Goal: Task Accomplishment & Management: Use online tool/utility

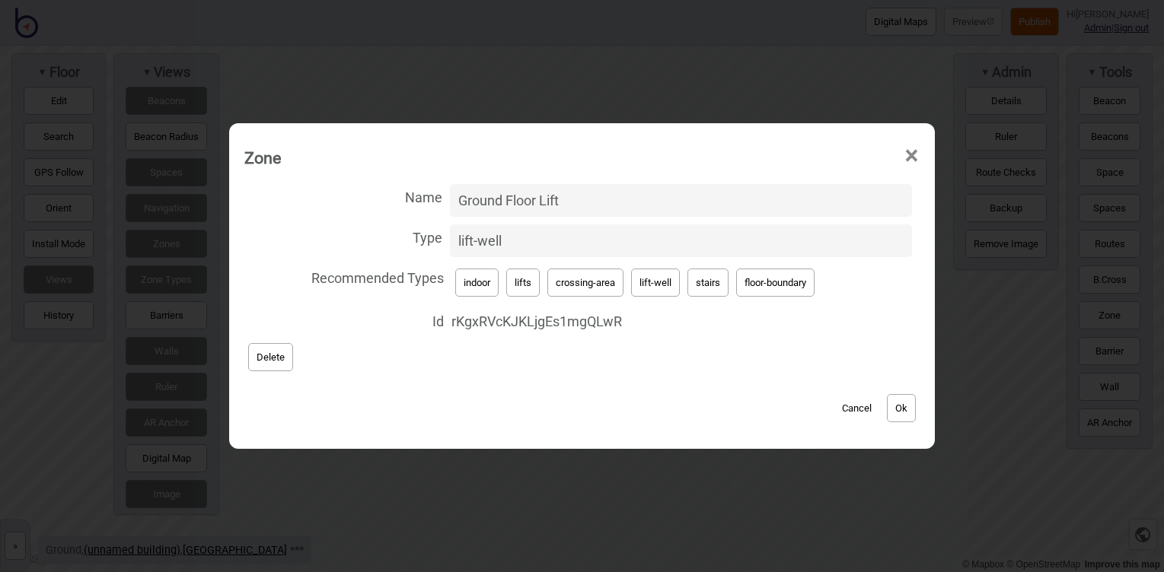
click at [858, 416] on button "Cancel" at bounding box center [856, 408] width 45 height 28
click at [859, 402] on button "Cancel" at bounding box center [856, 408] width 45 height 28
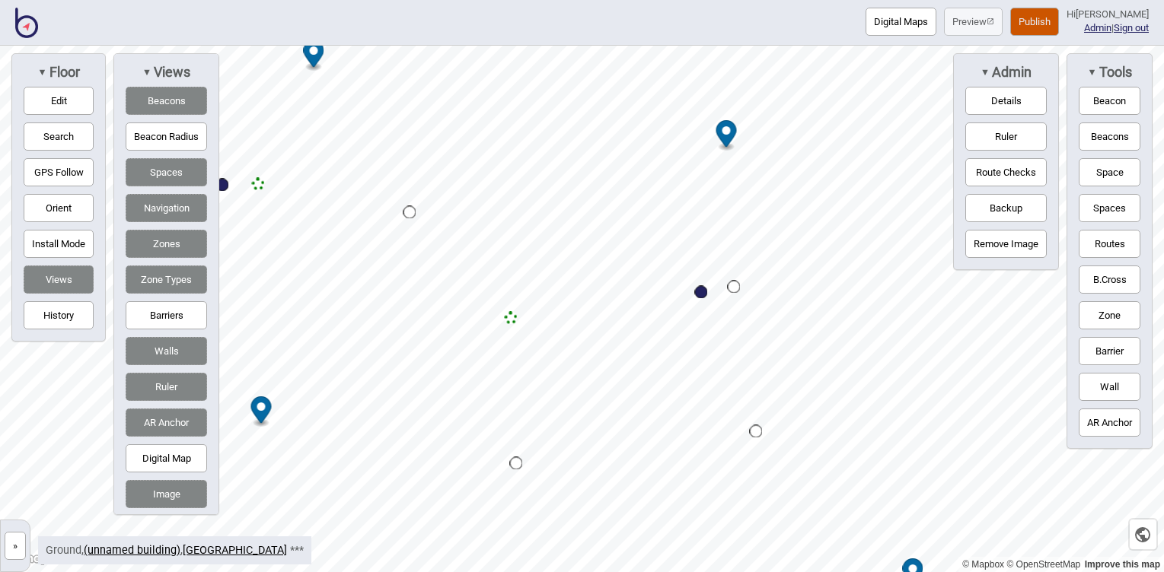
click at [185, 315] on button "Barriers" at bounding box center [166, 315] width 81 height 28
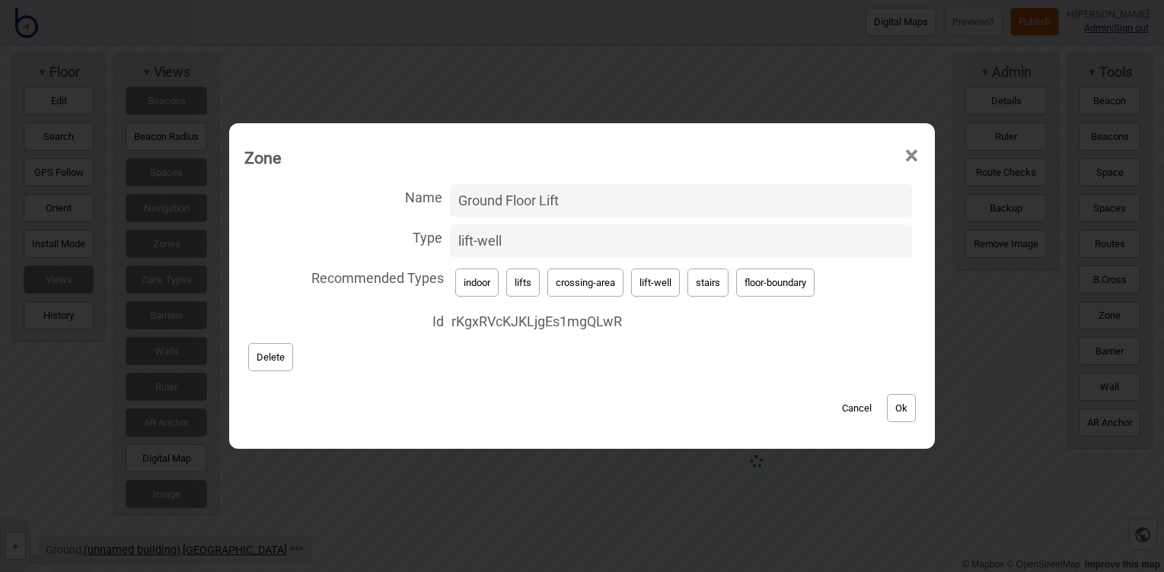
click at [852, 407] on button "Cancel" at bounding box center [856, 408] width 45 height 28
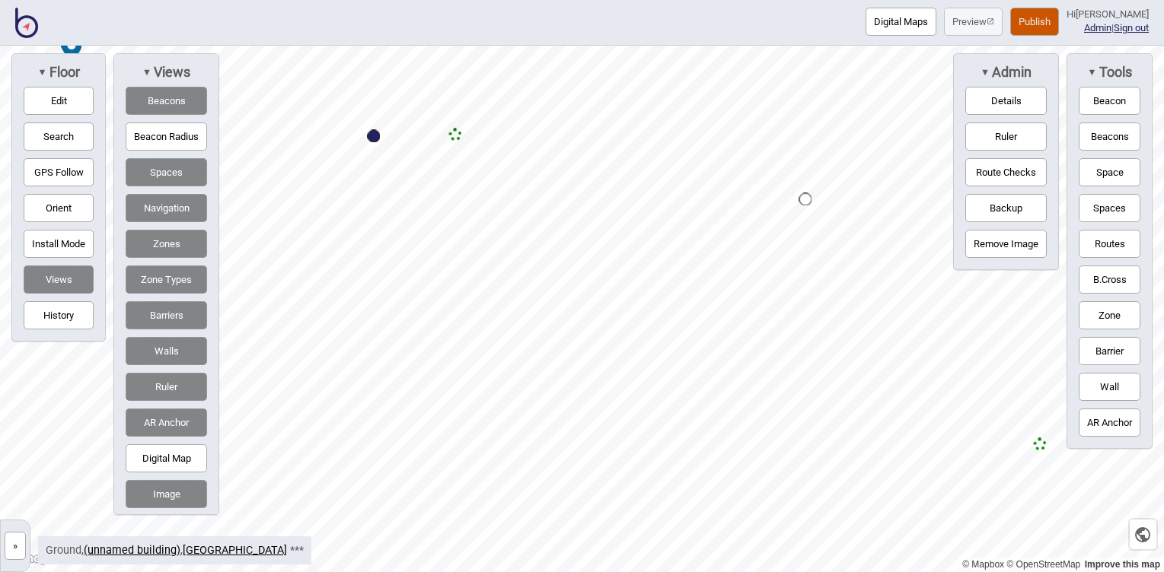
click at [964, 215] on div "© Mapbox © OpenStreetMap Improve this map » [GEOGRAPHIC_DATA] Leisure Centre Bu…" at bounding box center [582, 309] width 1164 height 527
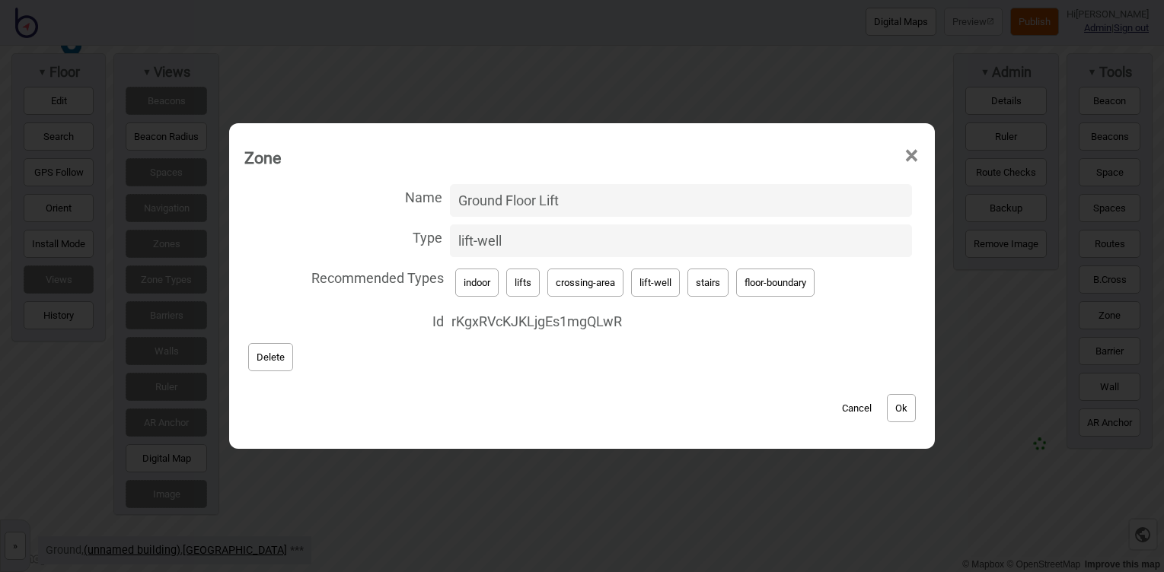
click at [856, 402] on button "Cancel" at bounding box center [856, 408] width 45 height 28
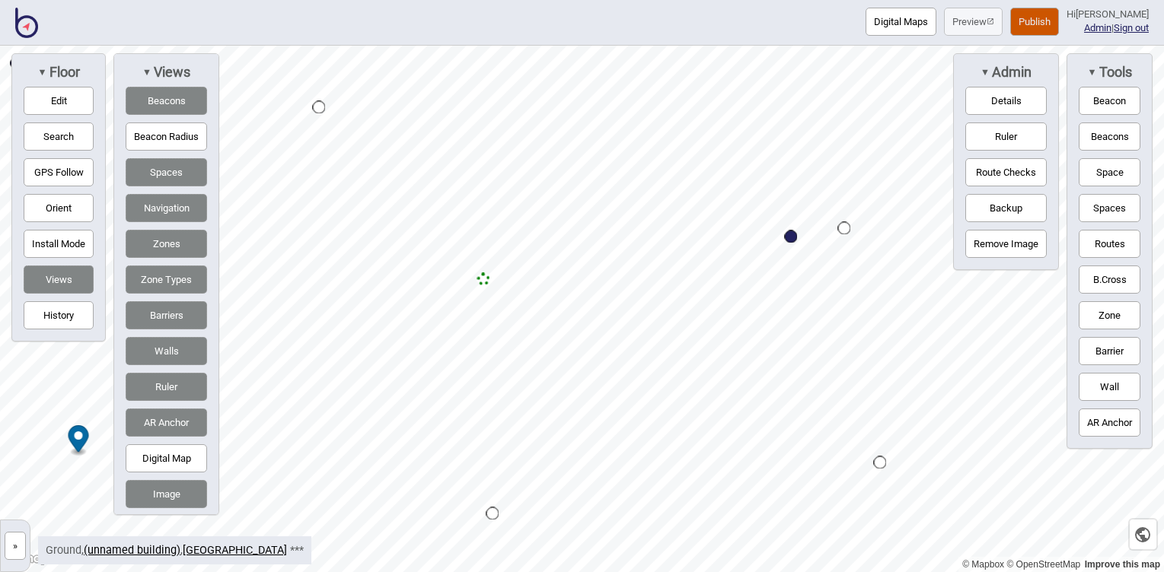
click at [1113, 317] on button "Zone" at bounding box center [1109, 315] width 62 height 28
click at [439, 209] on div "Map marker" at bounding box center [436, 210] width 23 height 23
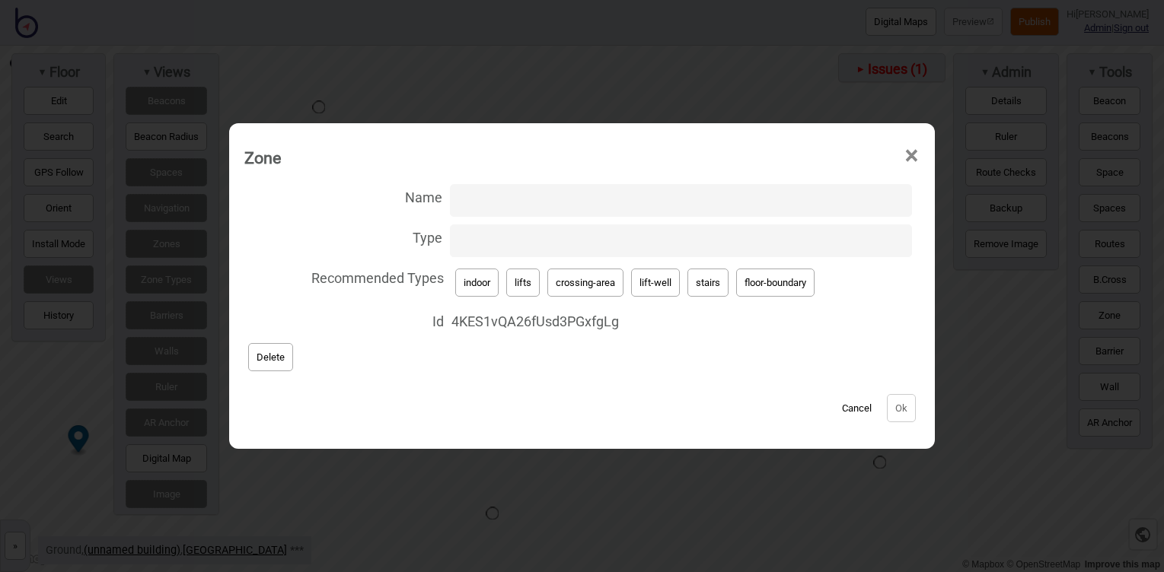
click at [489, 249] on input "Type" at bounding box center [681, 241] width 462 height 33
click at [577, 282] on button "crossing-area" at bounding box center [585, 283] width 76 height 28
type input "crossing-area"
click at [903, 406] on button "Ok" at bounding box center [901, 408] width 29 height 28
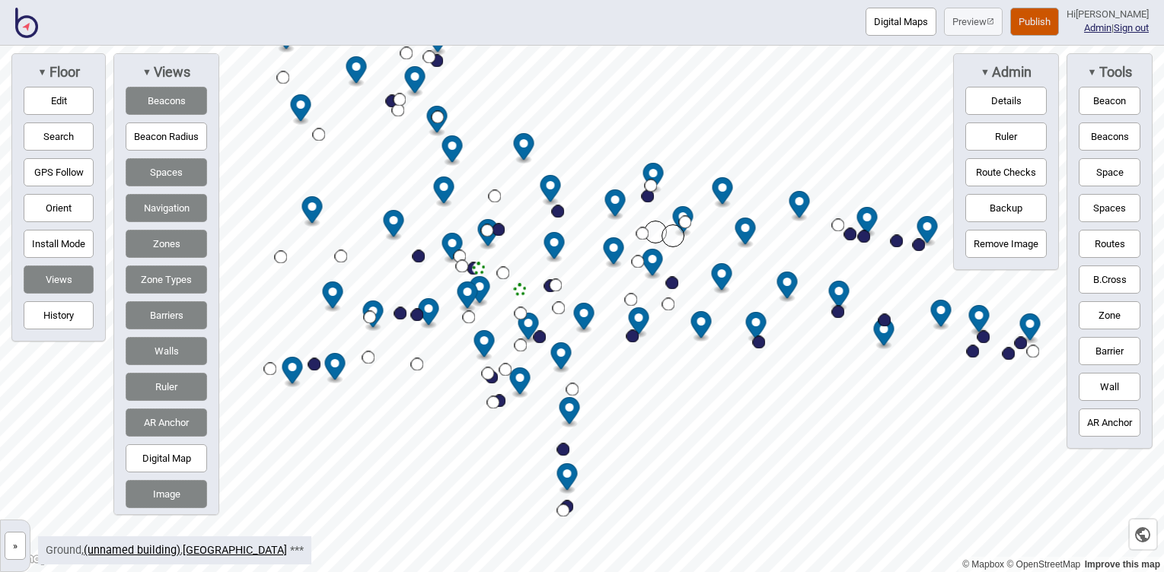
click at [24, 542] on button "»" at bounding box center [15, 546] width 21 height 28
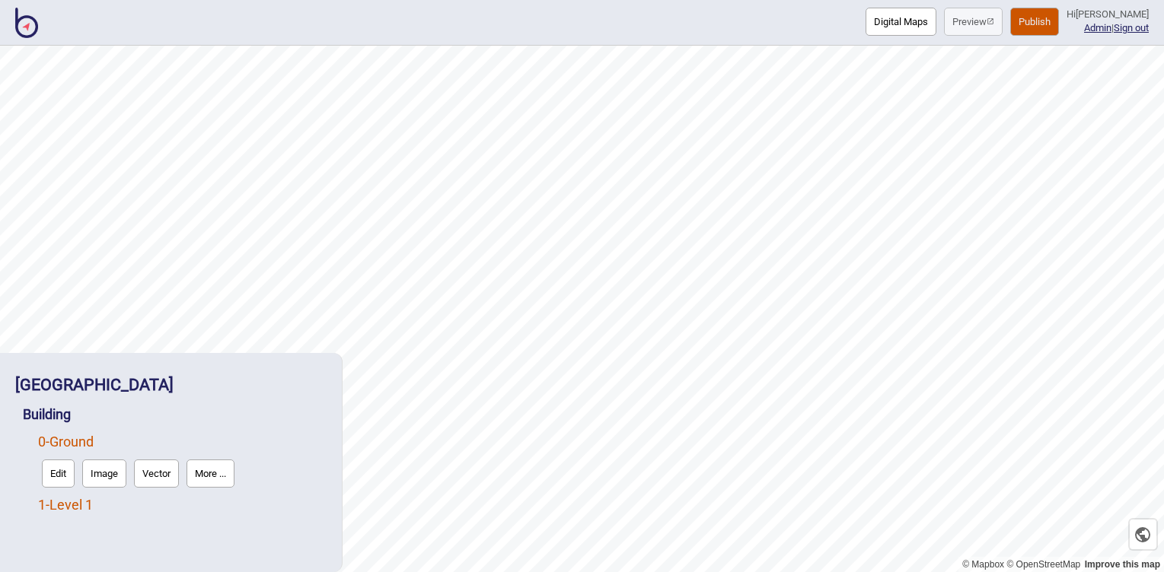
click at [73, 505] on link "1 - Level 1" at bounding box center [65, 505] width 55 height 16
click at [54, 500] on button "Edit" at bounding box center [58, 501] width 33 height 28
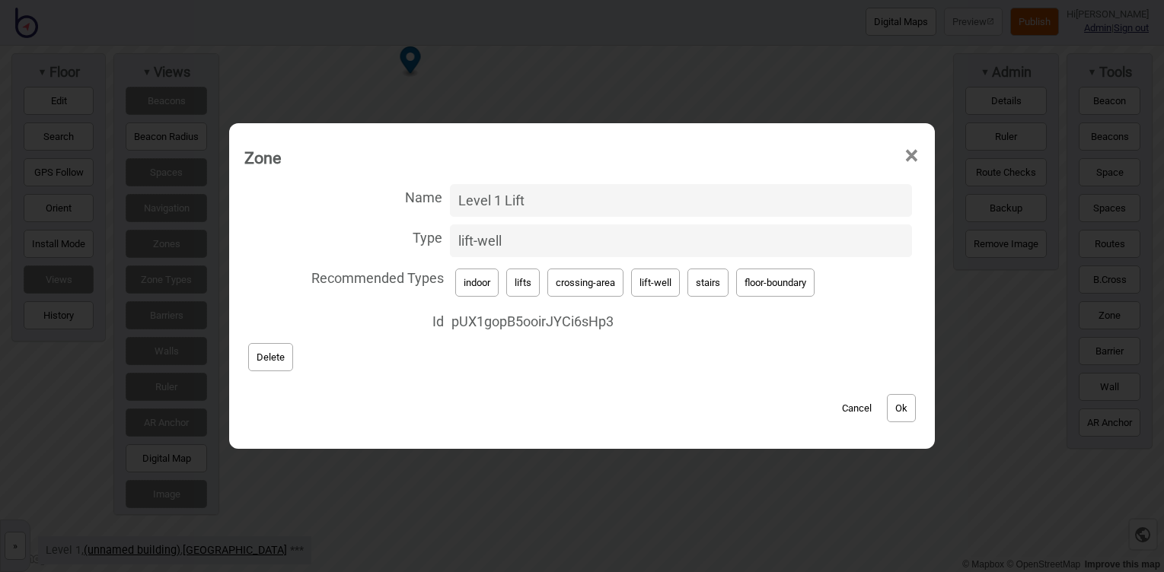
click at [866, 408] on button "Cancel" at bounding box center [856, 408] width 45 height 28
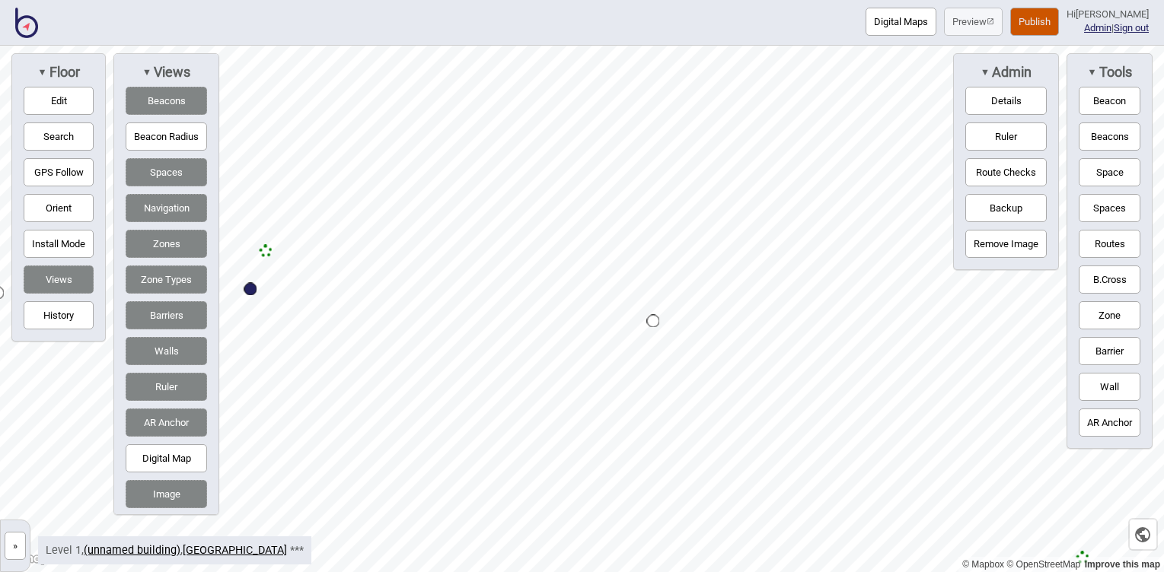
click at [18, 547] on button "»" at bounding box center [15, 546] width 21 height 28
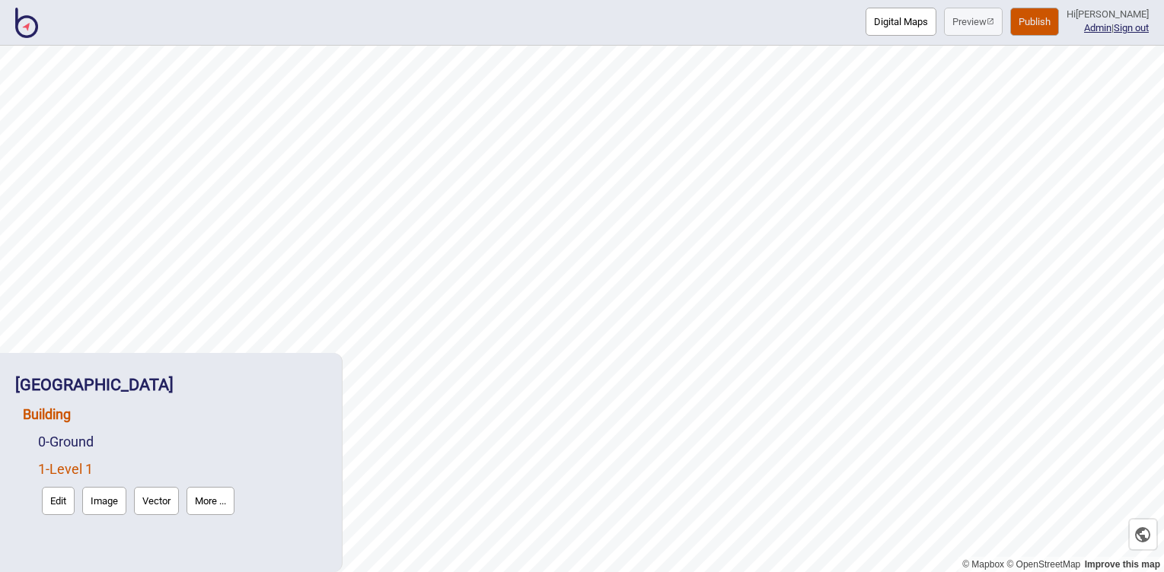
click at [57, 406] on link "Building" at bounding box center [47, 414] width 48 height 16
click at [150, 446] on button "Connections" at bounding box center [153, 446] width 71 height 28
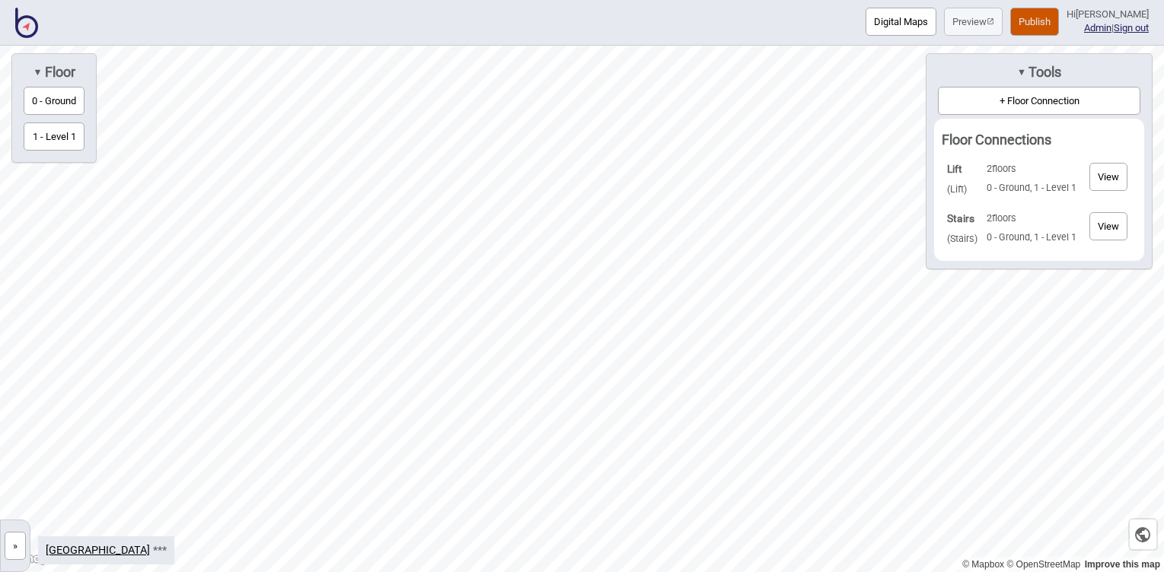
click at [951, 173] on strong "Lift" at bounding box center [954, 169] width 15 height 12
copy strong "Lift"
click at [21, 543] on button "»" at bounding box center [15, 546] width 21 height 28
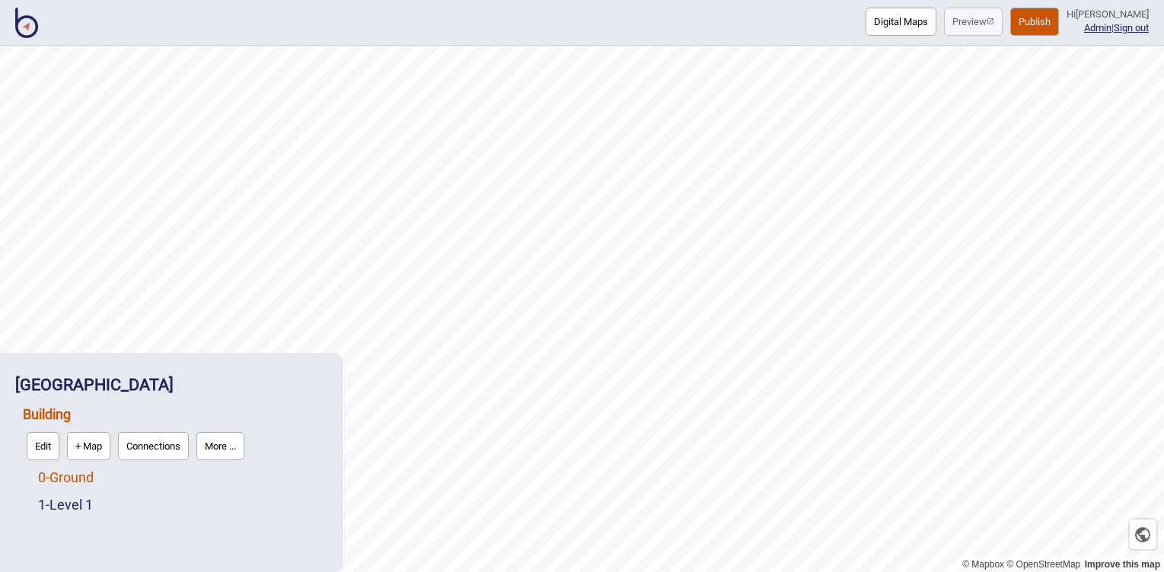
click at [63, 476] on link "0 - Ground" at bounding box center [66, 478] width 56 height 16
click at [57, 466] on button "Edit" at bounding box center [58, 474] width 33 height 28
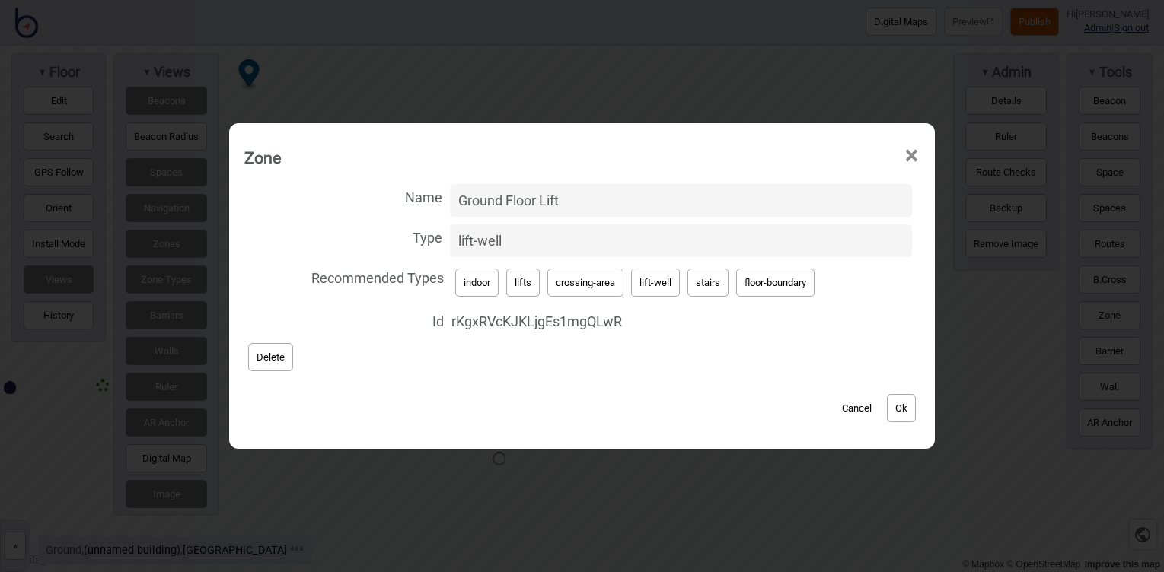
click at [554, 201] on input "Ground Floor Lift" at bounding box center [681, 200] width 462 height 33
paste input
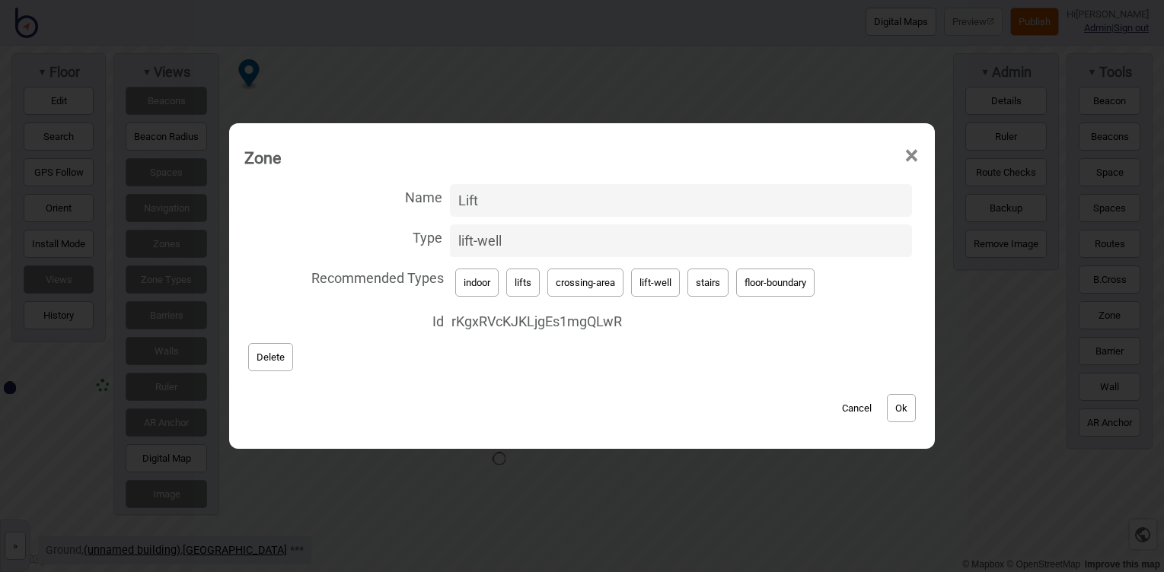
type input "Lift"
click at [909, 410] on button "Ok" at bounding box center [901, 408] width 29 height 28
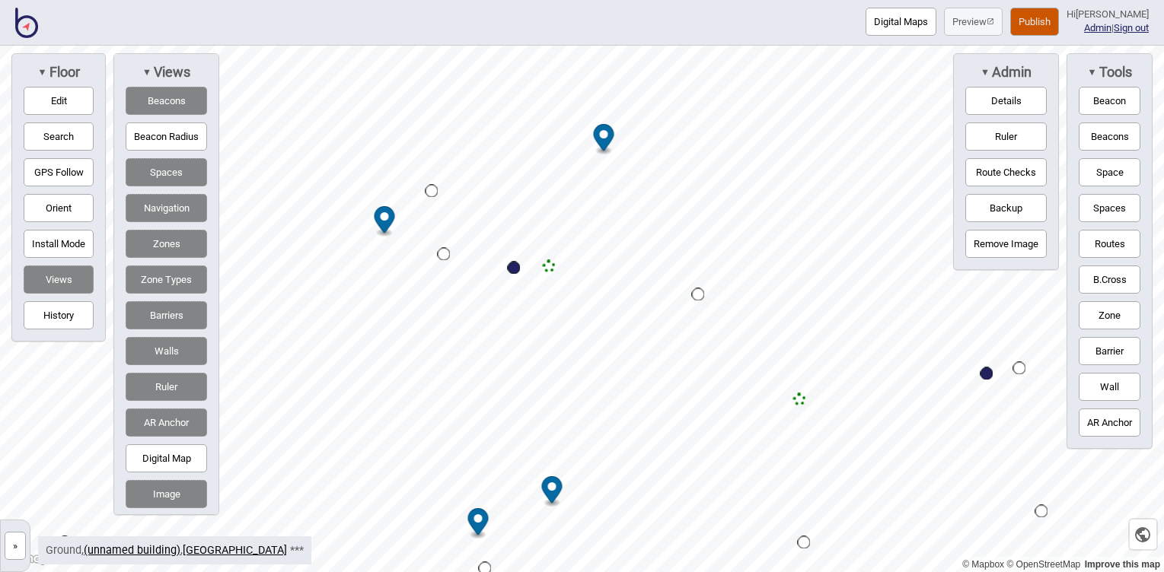
click at [21, 549] on button "»" at bounding box center [15, 546] width 21 height 28
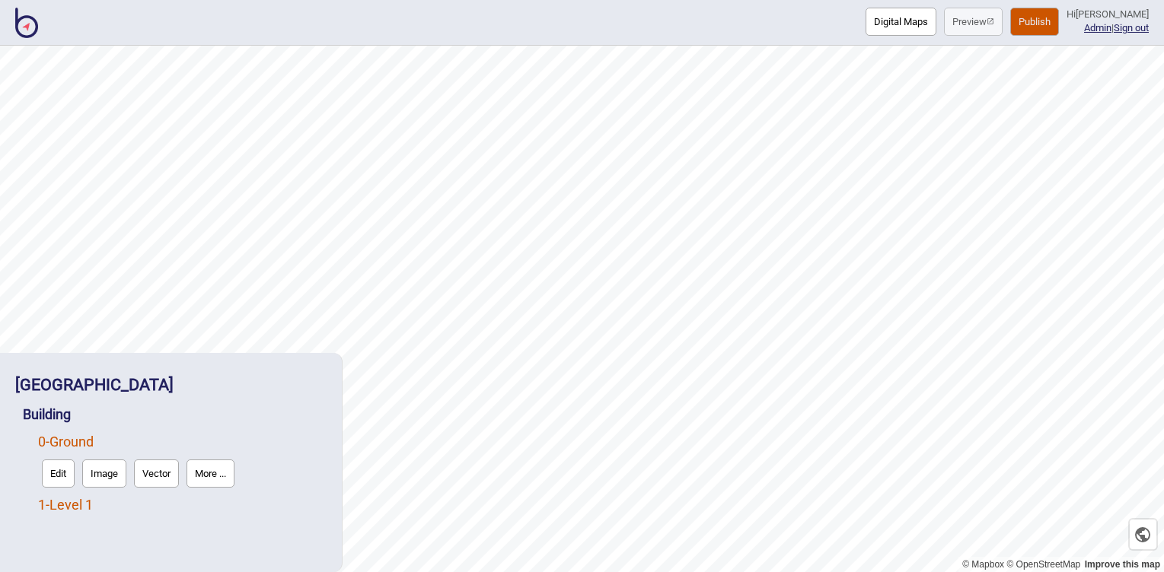
click at [66, 501] on link "1 - Level 1" at bounding box center [65, 505] width 55 height 16
click at [65, 502] on button "Edit" at bounding box center [58, 501] width 33 height 28
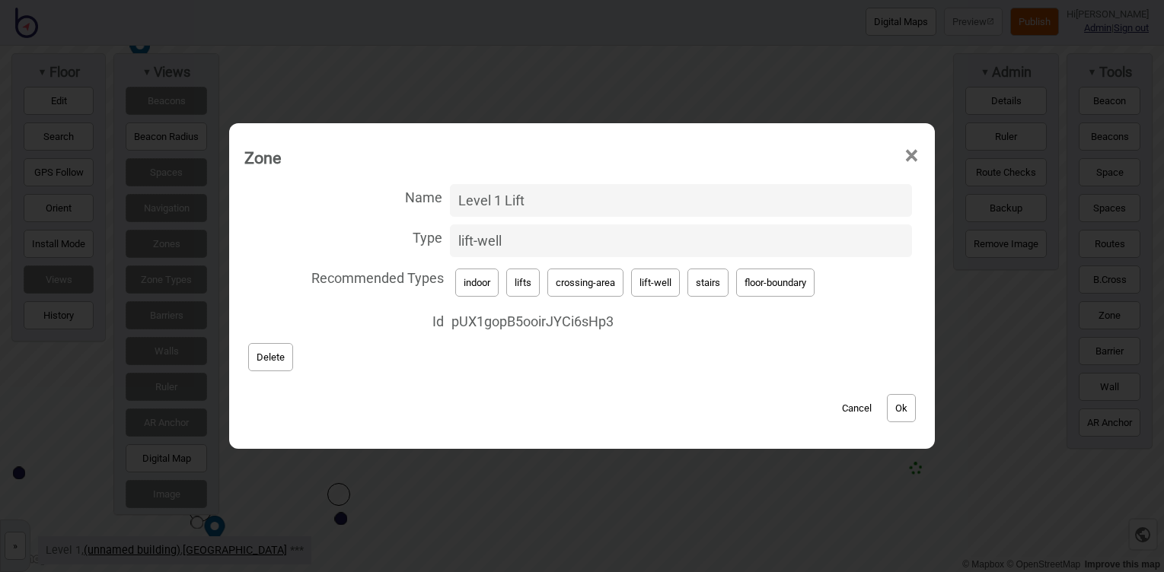
click at [543, 198] on input "Level 1 Lift" at bounding box center [681, 200] width 462 height 33
paste input
type input "Lift"
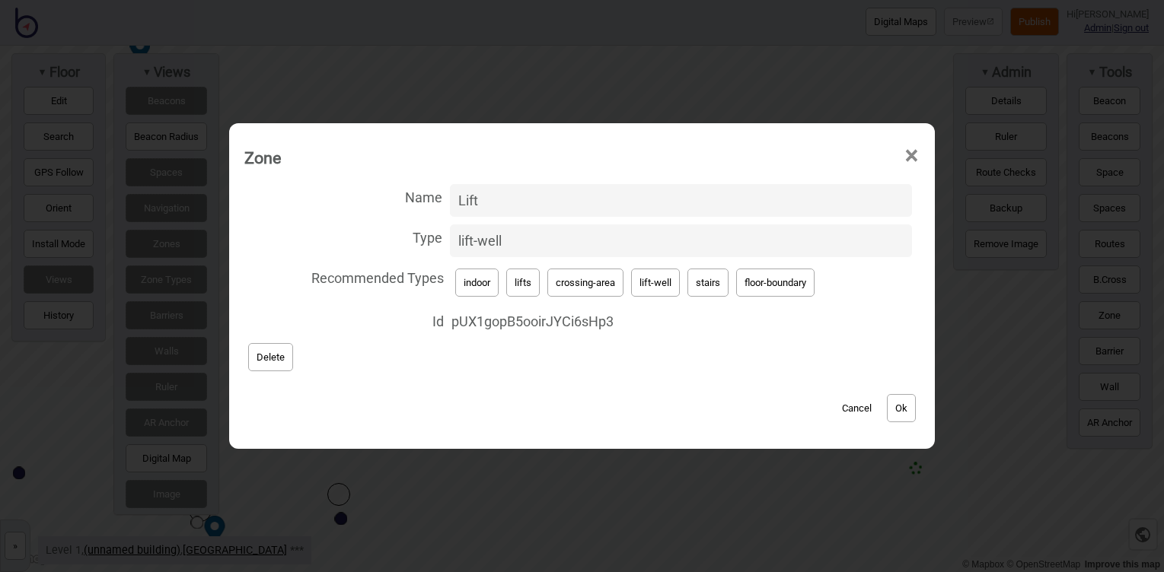
click at [905, 408] on button "Ok" at bounding box center [901, 408] width 29 height 28
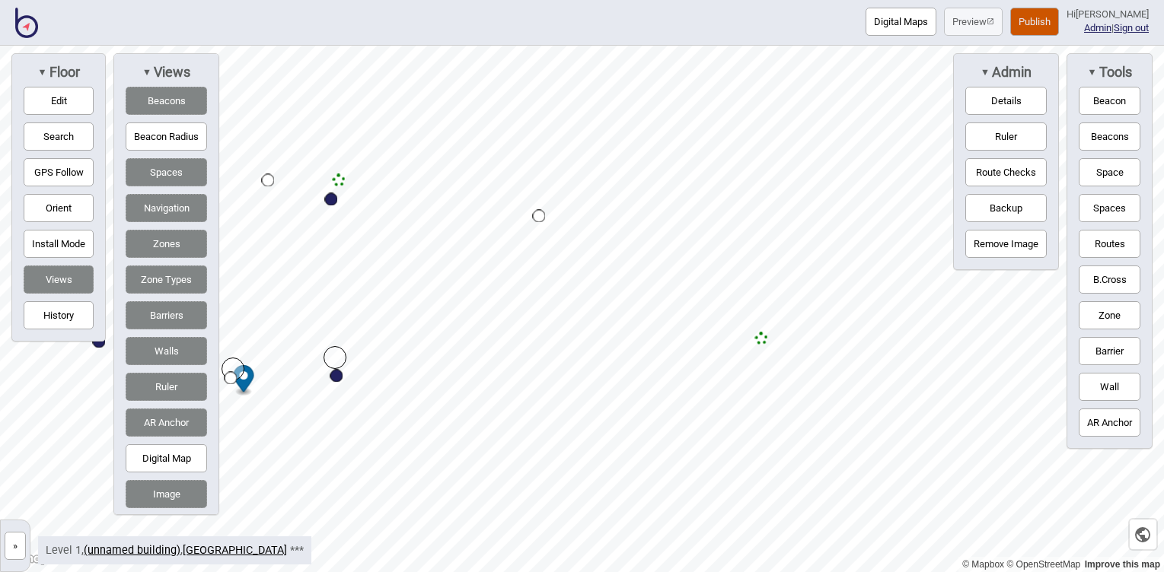
click at [1110, 320] on button "Zone" at bounding box center [1109, 315] width 62 height 28
click at [884, 81] on div "► Issues (1)" at bounding box center [891, 67] width 107 height 29
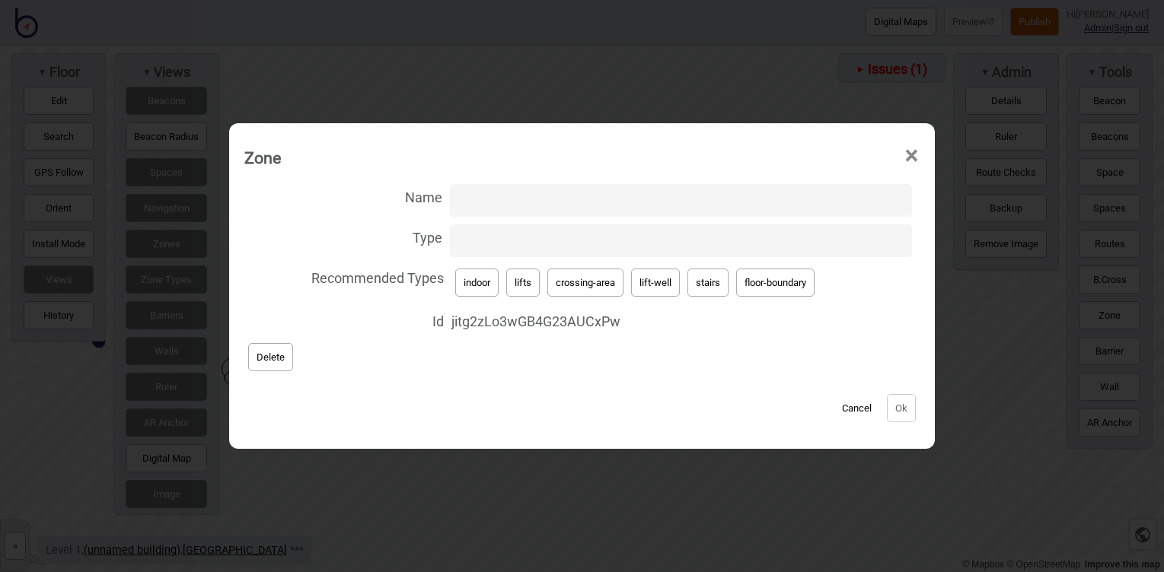
click at [570, 285] on button "crossing-area" at bounding box center [585, 283] width 76 height 28
type input "crossing-area"
click at [908, 405] on button "Ok" at bounding box center [901, 408] width 29 height 28
